Goal: Task Accomplishment & Management: Complete application form

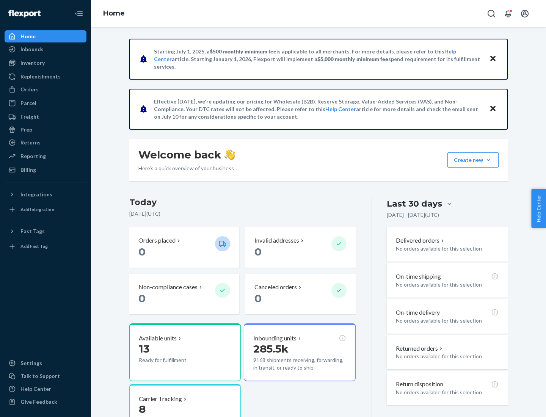
click at [488, 160] on button "Create new Create new inbound Create new order Create new product" at bounding box center [472, 159] width 51 height 15
click at [45, 49] on div "Inbounds" at bounding box center [45, 49] width 80 height 11
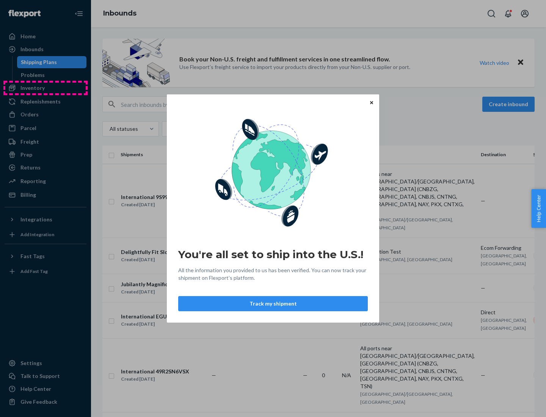
click at [45, 88] on div "You're all set to ship into the U.S.! All the information you provided to us ha…" at bounding box center [273, 208] width 546 height 417
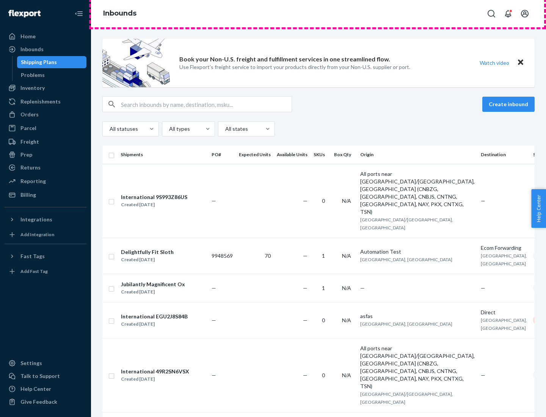
click at [318, 14] on div "Inbounds" at bounding box center [318, 13] width 455 height 27
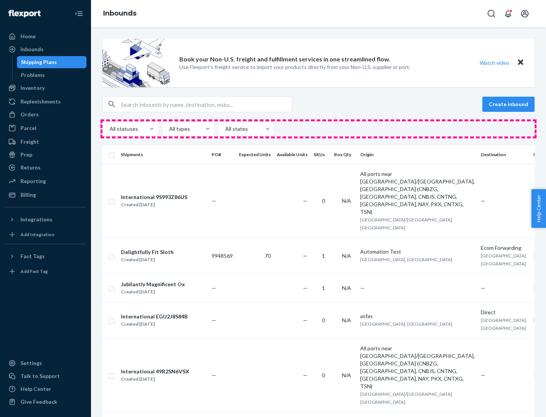
click at [318, 129] on div "All statuses All types All states" at bounding box center [318, 128] width 432 height 15
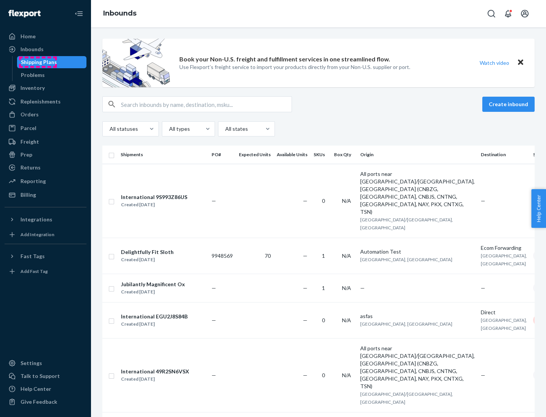
click at [38, 62] on div "Shipping Plans" at bounding box center [39, 62] width 36 height 8
click at [510, 104] on button "Create inbound" at bounding box center [508, 104] width 52 height 15
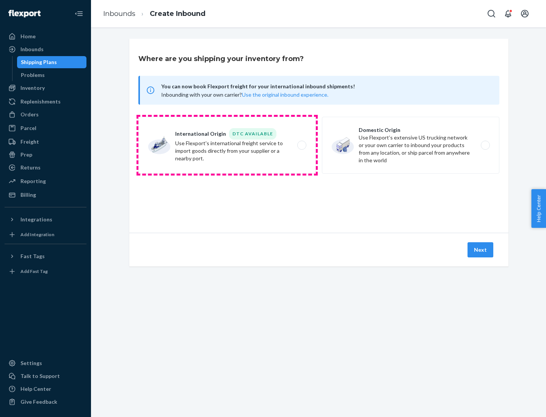
click at [227, 145] on label "International Origin DTC Available Use Flexport's international freight service…" at bounding box center [226, 145] width 177 height 57
click at [301, 145] on input "International Origin DTC Available Use Flexport's international freight service…" at bounding box center [303, 145] width 5 height 5
radio input "true"
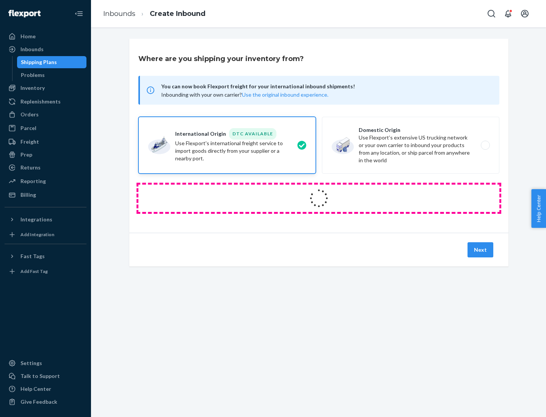
click at [319, 198] on icon at bounding box center [319, 198] width 28 height 28
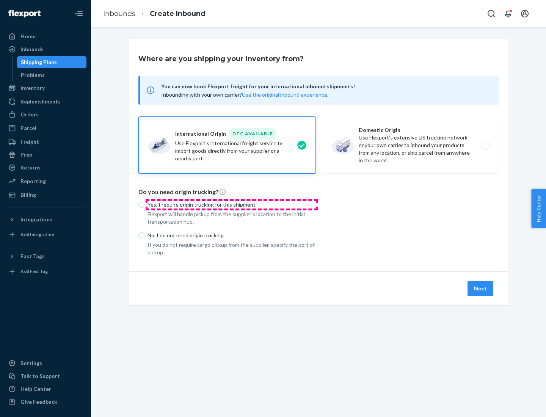
click at [232, 204] on p "Yes, I require origin trucking for this shipment" at bounding box center [231, 205] width 168 height 8
click at [144, 204] on input "Yes, I require origin trucking for this shipment" at bounding box center [141, 205] width 6 height 6
radio input "true"
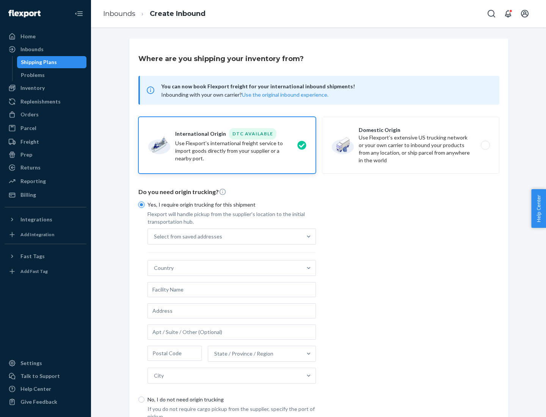
scroll to position [14, 0]
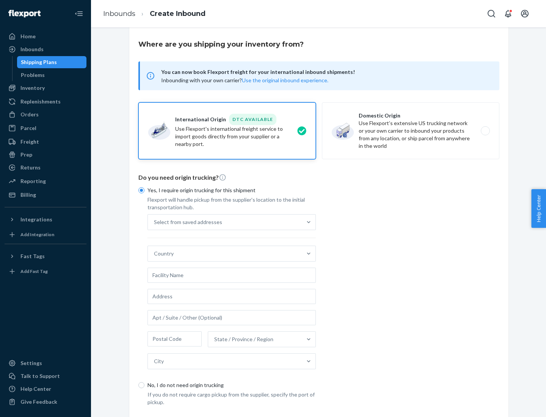
click at [225, 222] on div "Select from saved addresses" at bounding box center [225, 222] width 154 height 15
click at [155, 222] on input "Select from saved addresses" at bounding box center [154, 222] width 1 height 8
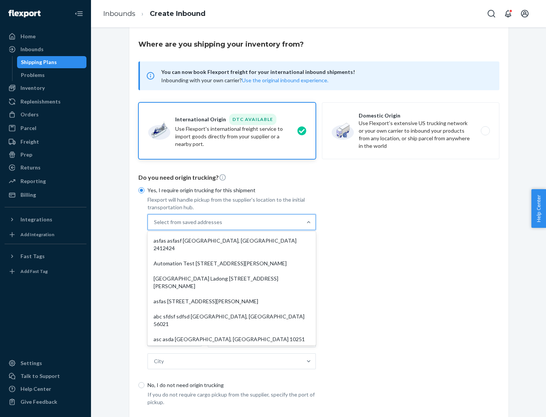
scroll to position [33, 0]
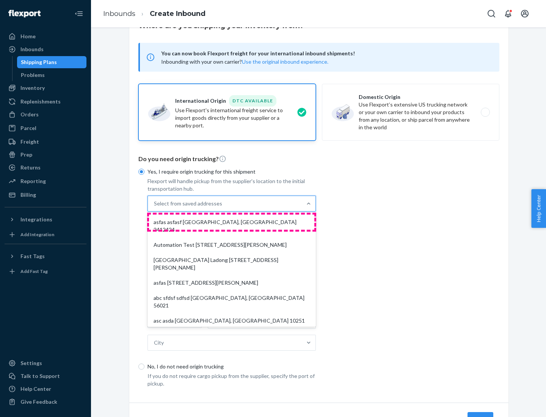
click at [232, 222] on div "asfas asfasf [GEOGRAPHIC_DATA], [GEOGRAPHIC_DATA] 2412424" at bounding box center [231, 226] width 165 height 23
click at [155, 207] on input "option asfas asfasf [GEOGRAPHIC_DATA], [GEOGRAPHIC_DATA] 2412424 focused, 1 of …" at bounding box center [154, 204] width 1 height 8
type input "asfas"
type input "asfasf"
type input "2412424"
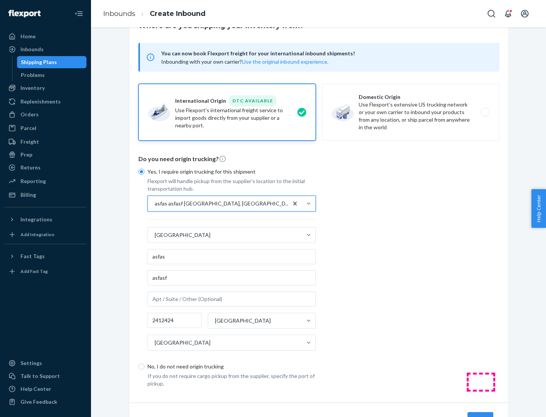
scroll to position [71, 0]
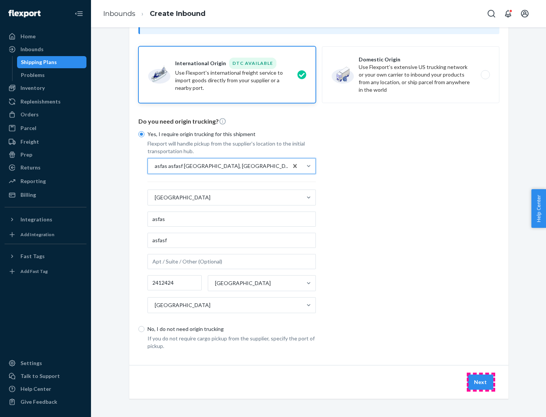
click at [481, 382] on button "Next" at bounding box center [480, 382] width 26 height 15
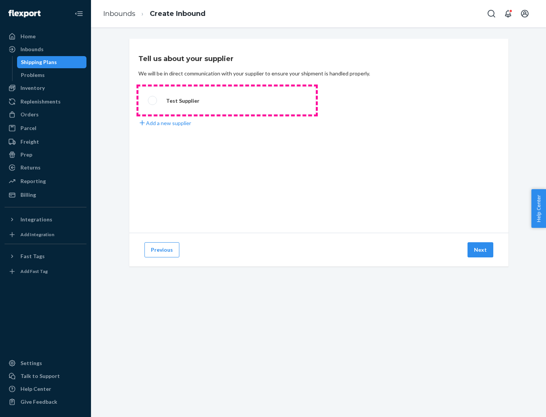
click at [227, 100] on label "Test Supplier" at bounding box center [226, 100] width 177 height 28
click at [153, 100] on input "Test Supplier" at bounding box center [150, 100] width 5 height 5
radio input "true"
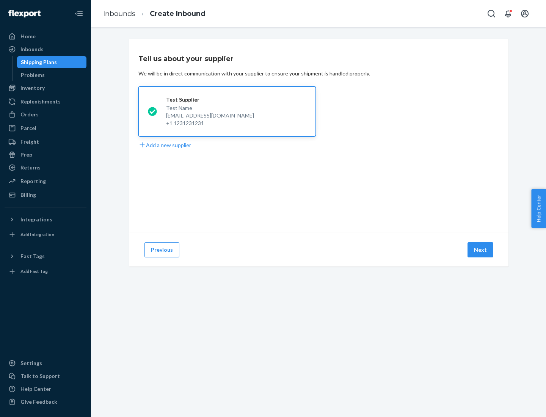
click at [481, 250] on button "Next" at bounding box center [480, 249] width 26 height 15
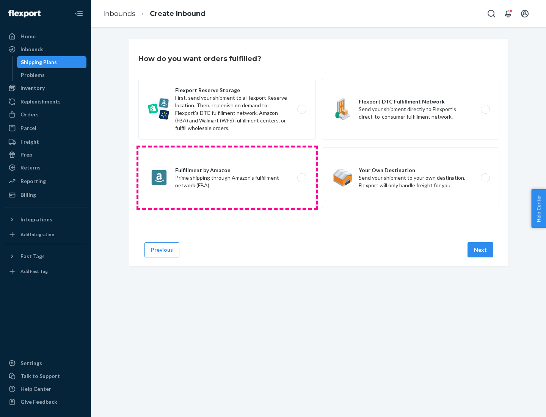
click at [227, 178] on label "Fulfillment by Amazon Prime shipping through Amazon’s fulfillment network (FBA)." at bounding box center [226, 177] width 177 height 61
click at [301, 178] on input "Fulfillment by Amazon Prime shipping through Amazon’s fulfillment network (FBA)." at bounding box center [303, 178] width 5 height 5
radio input "true"
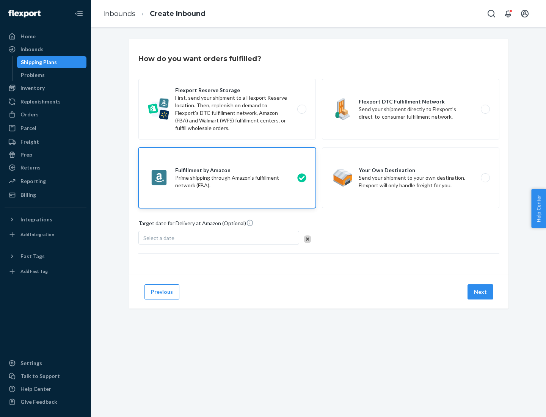
click at [481, 292] on button "Next" at bounding box center [480, 291] width 26 height 15
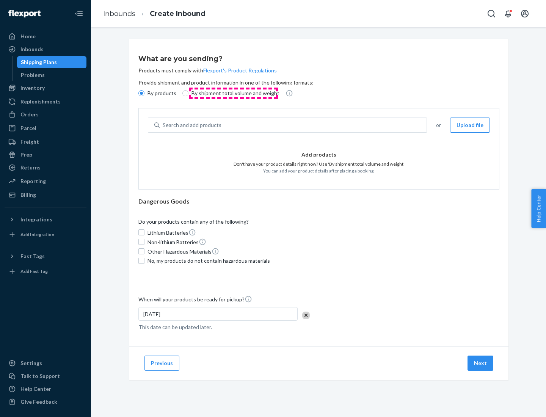
click at [233, 93] on p "By shipment total volume and weight" at bounding box center [235, 93] width 88 height 8
click at [188, 93] on input "By shipment total volume and weight" at bounding box center [185, 93] width 6 height 6
radio input "true"
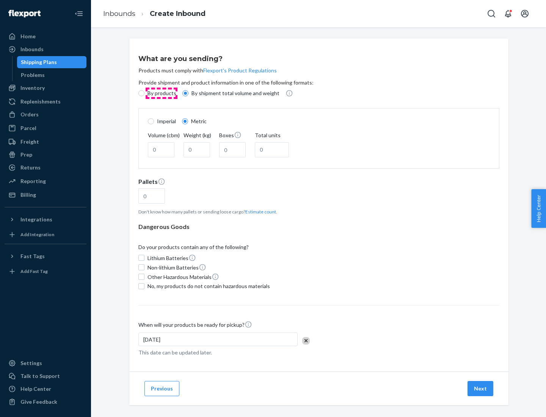
click at [161, 93] on p "By products" at bounding box center [161, 93] width 29 height 8
click at [144, 93] on input "By products" at bounding box center [141, 93] width 6 height 6
radio input "true"
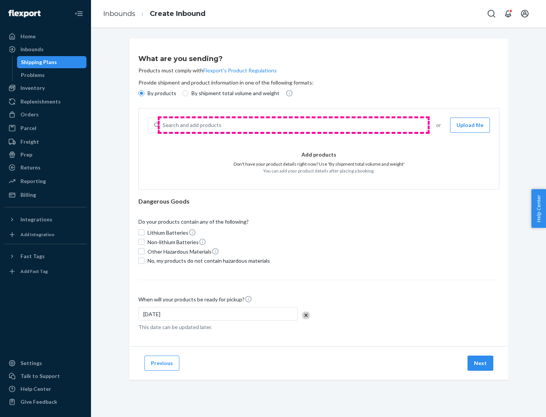
click at [293, 125] on div "Search and add products" at bounding box center [293, 125] width 267 height 14
click at [163, 125] on input "Search and add products" at bounding box center [163, 125] width 1 height 8
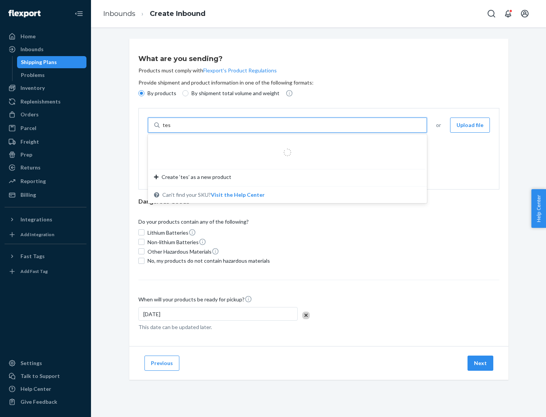
type input "test"
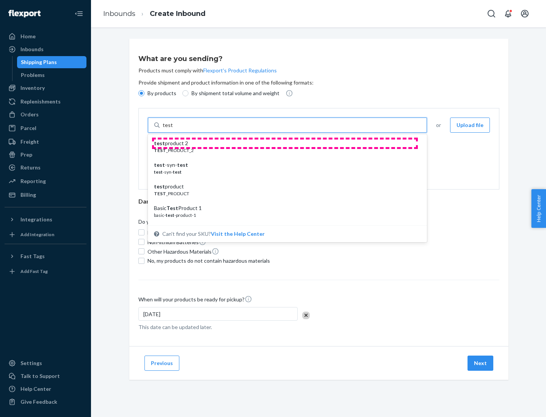
click at [285, 143] on div "test product 2" at bounding box center [284, 144] width 261 height 8
click at [172, 129] on input "test" at bounding box center [168, 125] width 10 height 8
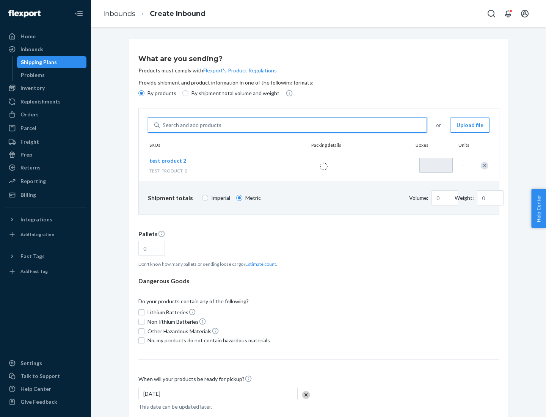
type input "1"
type input "0.02"
type input "22.23"
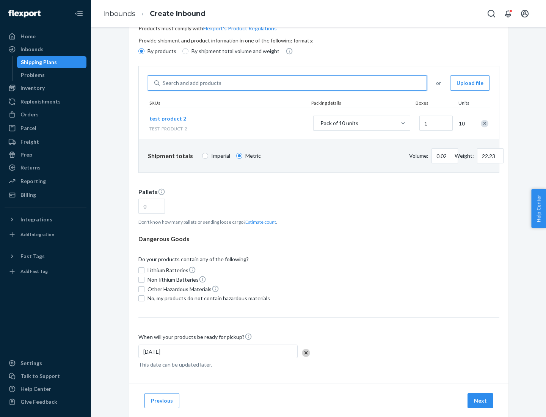
click at [259, 222] on button "Estimate count" at bounding box center [260, 222] width 31 height 6
type input "1"
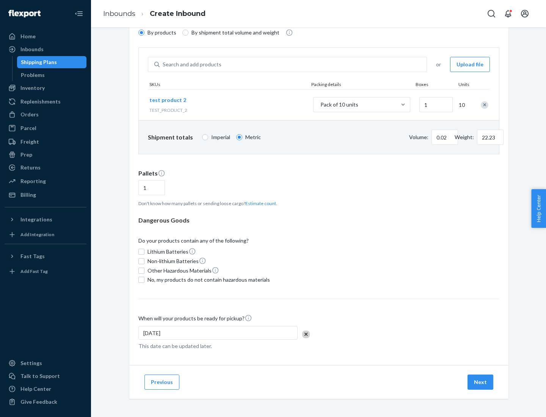
click at [207, 280] on span "No, my products do not contain hazardous materials" at bounding box center [208, 280] width 122 height 8
click at [144, 280] on input "No, my products do not contain hazardous materials" at bounding box center [141, 280] width 6 height 6
checkbox input "true"
click at [481, 382] on button "Next" at bounding box center [480, 382] width 26 height 15
